Goal: Find specific page/section: Find specific page/section

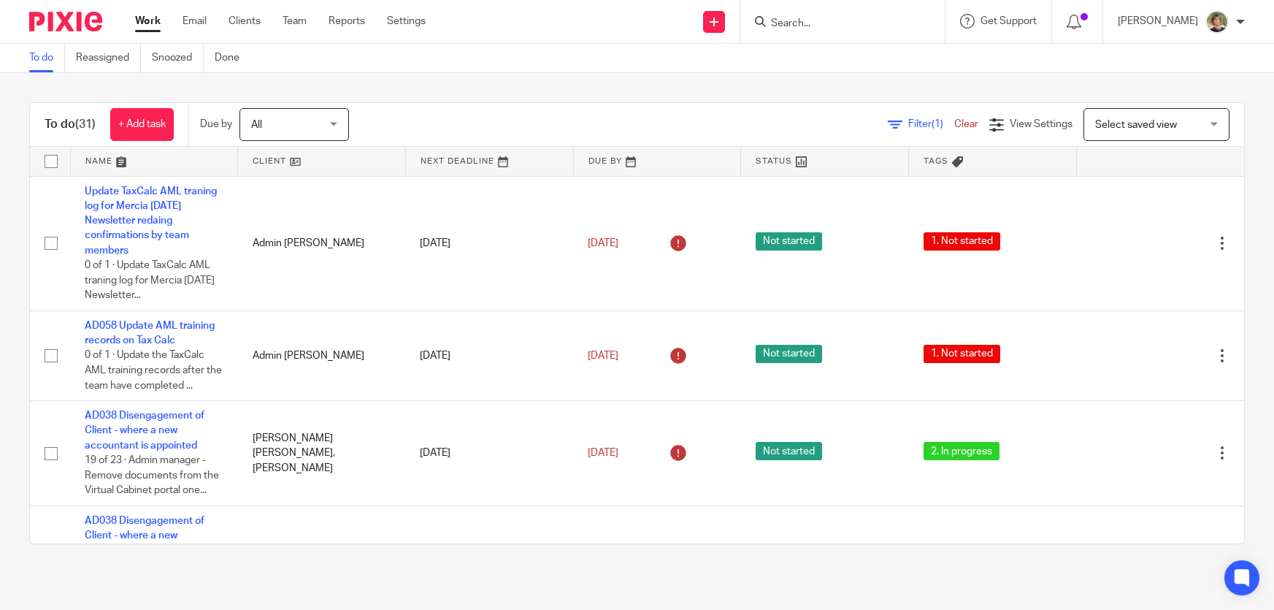
click at [829, 23] on input "Search" at bounding box center [835, 24] width 131 height 13
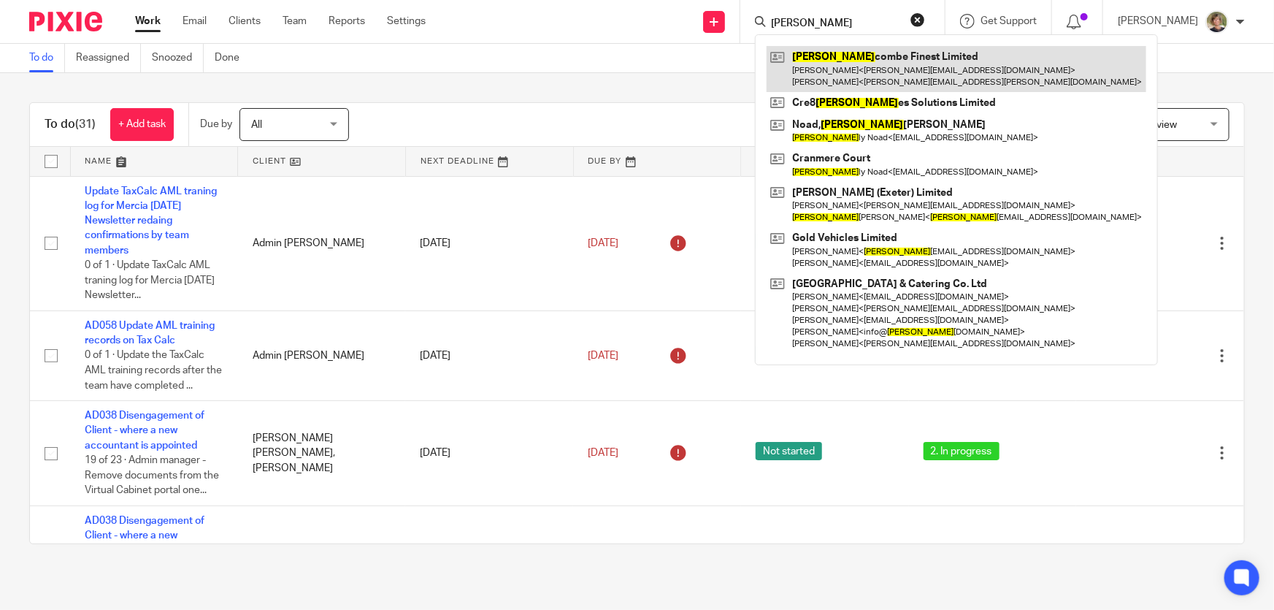
type input "sal"
click at [892, 73] on link at bounding box center [957, 68] width 380 height 45
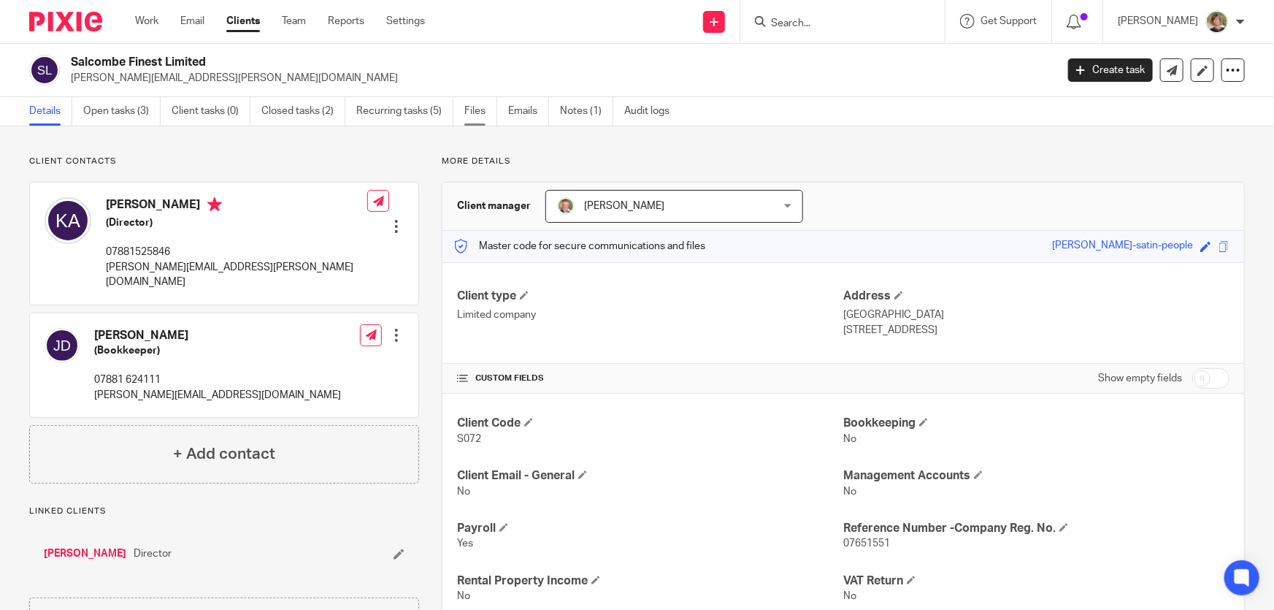
click at [473, 108] on link "Files" at bounding box center [480, 111] width 33 height 28
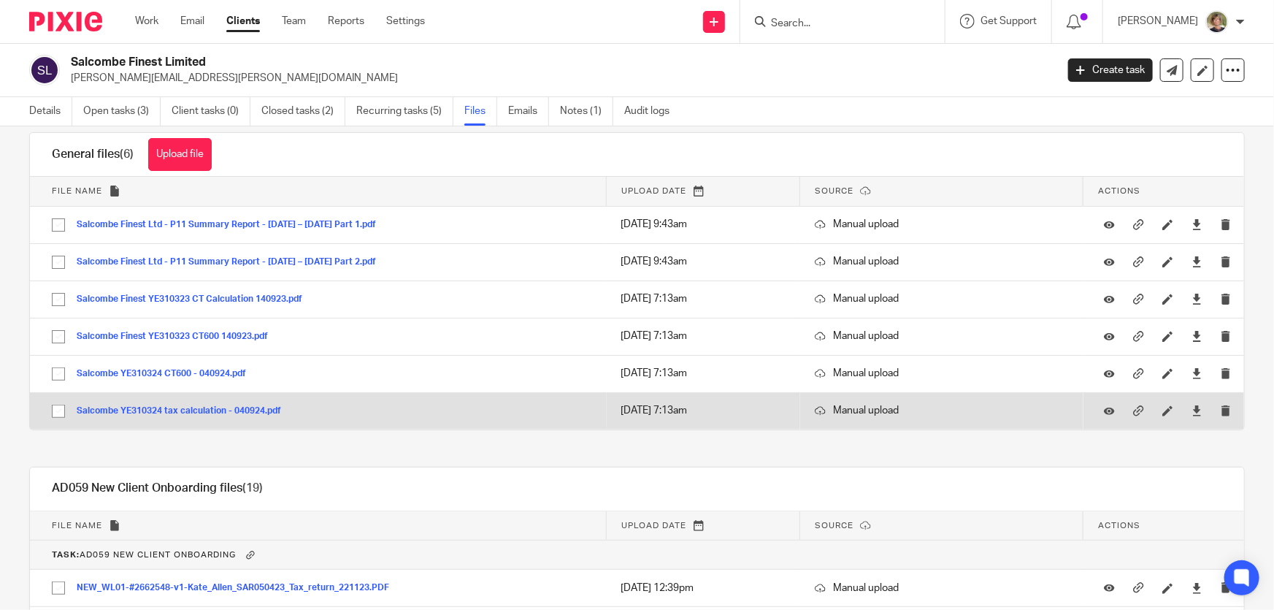
scroll to position [90, 0]
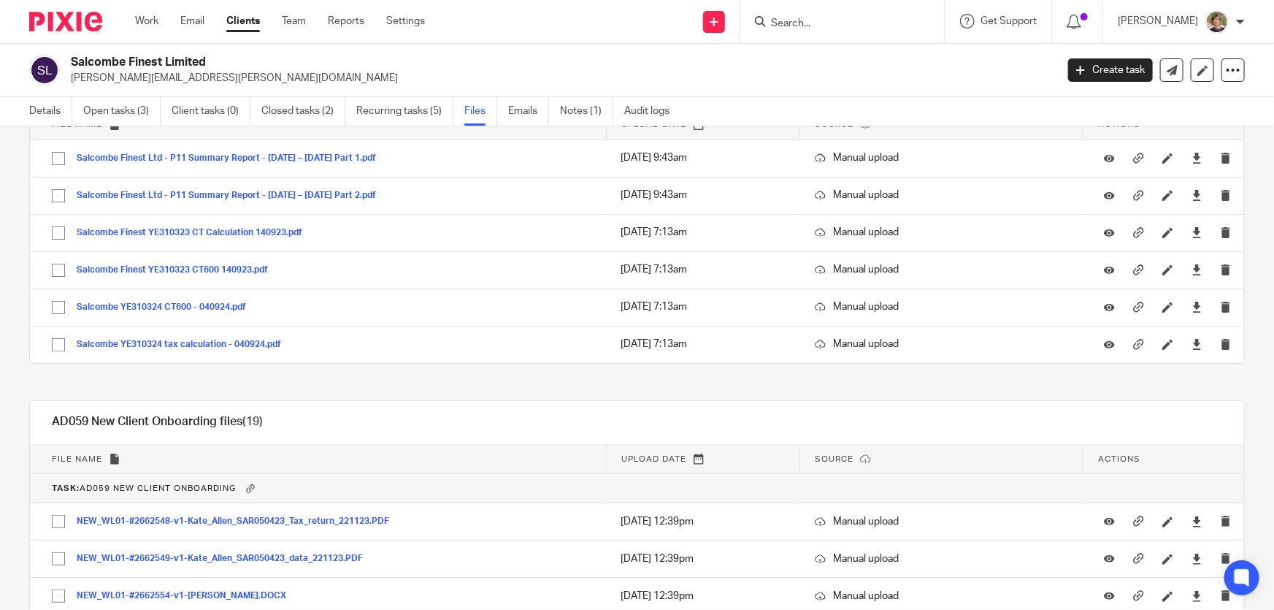
click at [868, 18] on input "Search" at bounding box center [835, 24] width 131 height 13
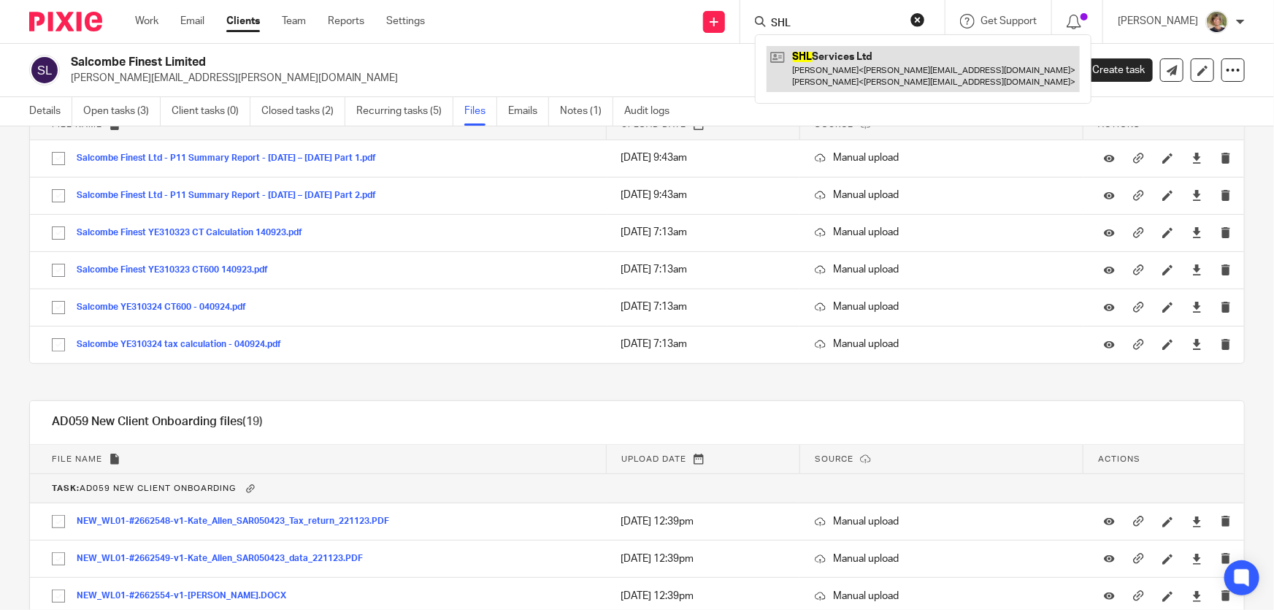
type input "SHL"
click at [863, 79] on link at bounding box center [923, 68] width 313 height 45
